Goal: Task Accomplishment & Management: Use online tool/utility

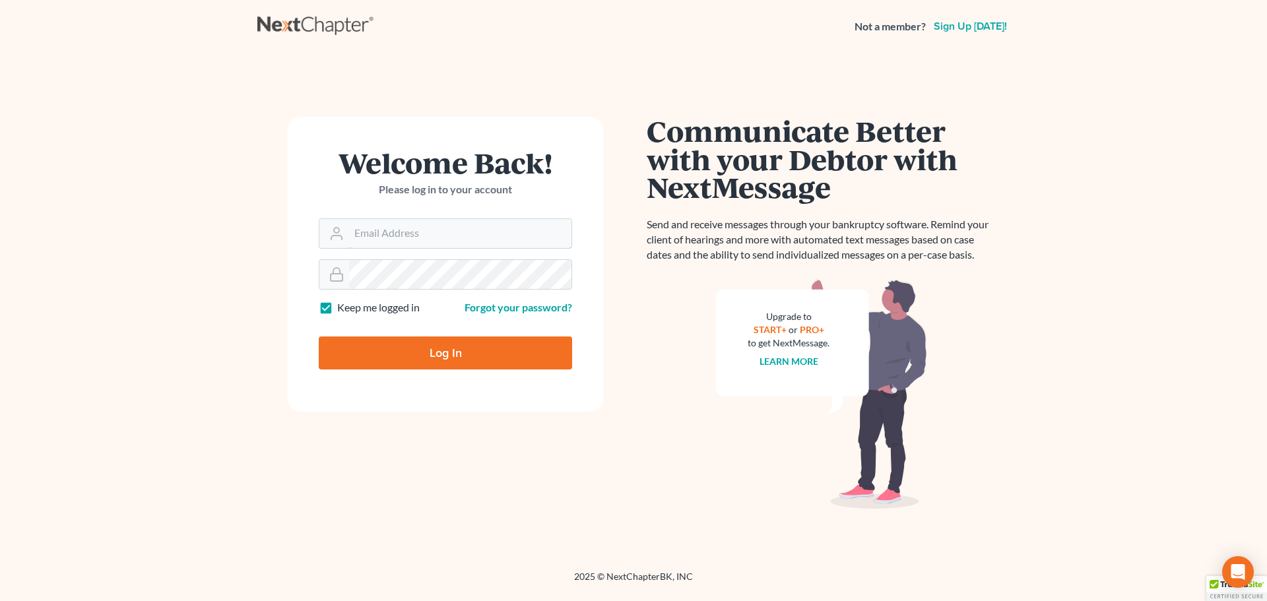
type input "[EMAIL_ADDRESS][DOMAIN_NAME]"
click at [490, 352] on input "Log In" at bounding box center [445, 353] width 253 height 33
type input "Thinking..."
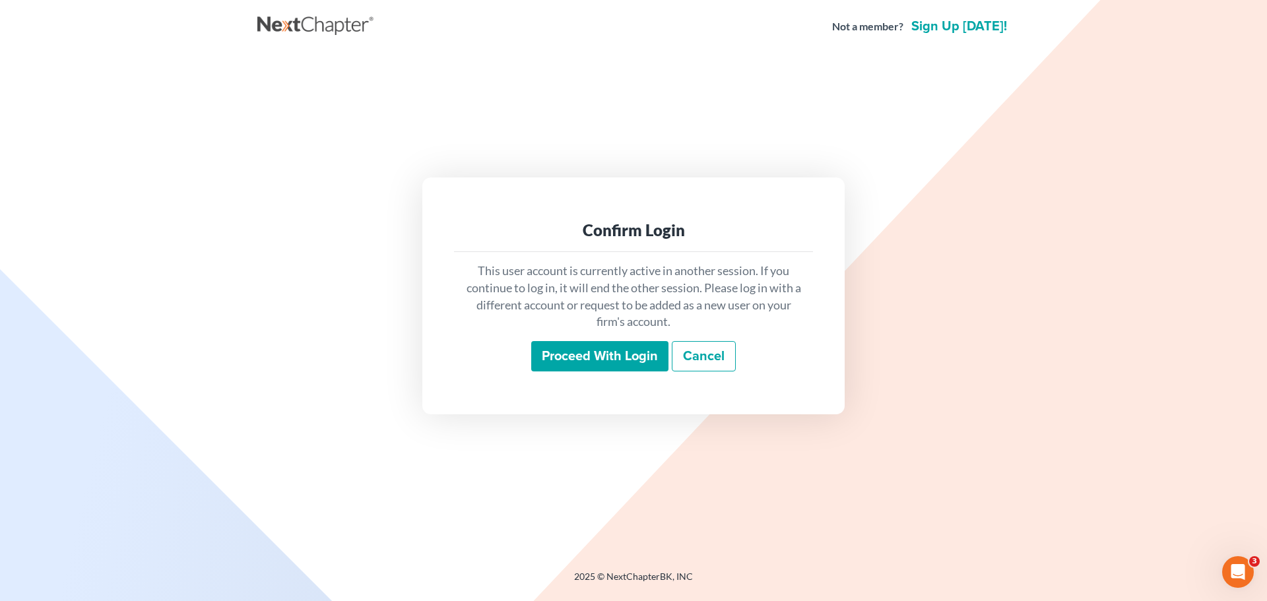
click at [608, 355] on input "Proceed with login" at bounding box center [599, 356] width 137 height 30
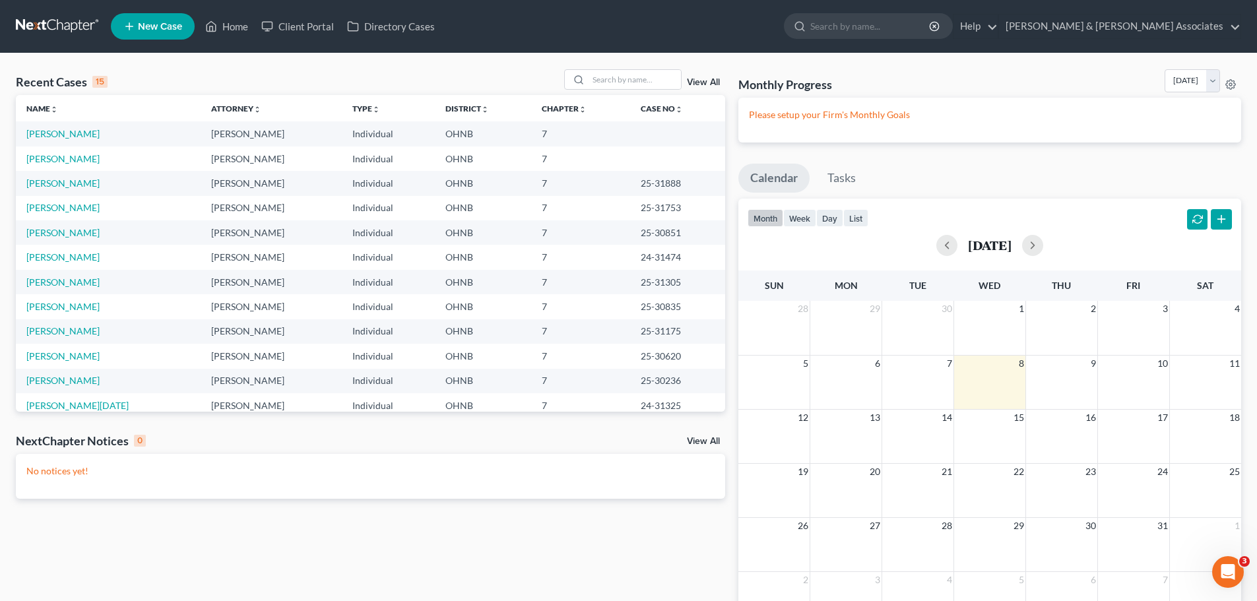
drag, startPoint x: 805, startPoint y: 313, endPoint x: 1002, endPoint y: 152, distance: 254.7
click at [1002, 152] on div "Monthly Progress Bankruptcy Bankruptcy [DATE] [DATE] [DATE] [DATE] [DATE] [DATE…" at bounding box center [990, 358] width 516 height 579
